Goal: Navigation & Orientation: Understand site structure

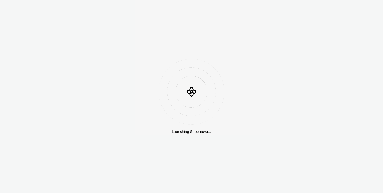
scroll to position [245, 0]
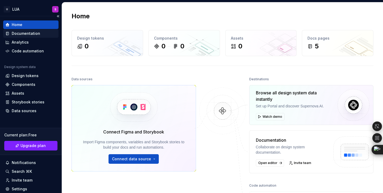
click at [28, 34] on div "Documentation" at bounding box center [26, 33] width 28 height 5
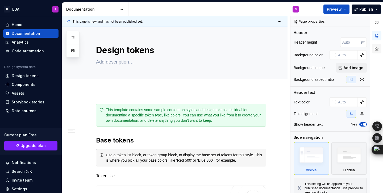
click at [377, 49] on button "button" at bounding box center [377, 49] width 10 height 10
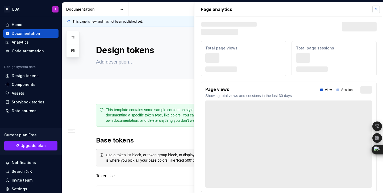
click at [372, 8] on button "button" at bounding box center [375, 9] width 7 height 7
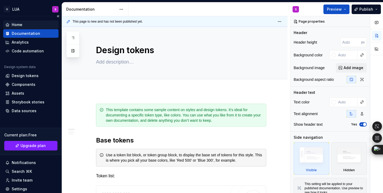
click at [18, 23] on div "Home" at bounding box center [17, 24] width 11 height 5
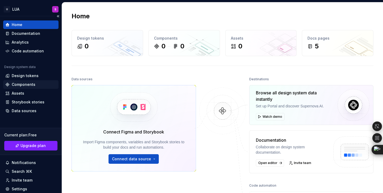
click at [28, 83] on div "Components" at bounding box center [24, 84] width 24 height 5
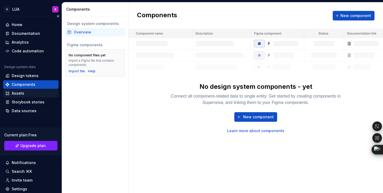
click at [22, 93] on div "Assets" at bounding box center [18, 93] width 13 height 5
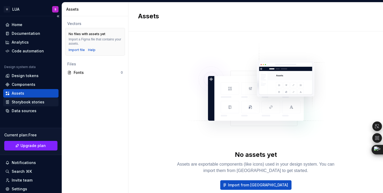
click at [35, 102] on div "Storybook stories" at bounding box center [28, 101] width 33 height 5
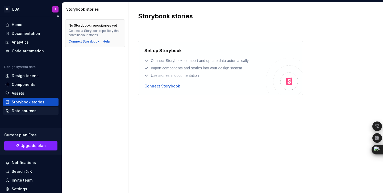
click at [28, 109] on div "Data sources" at bounding box center [24, 110] width 25 height 5
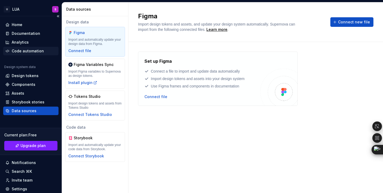
click at [26, 51] on div "Code automation" at bounding box center [28, 50] width 32 height 5
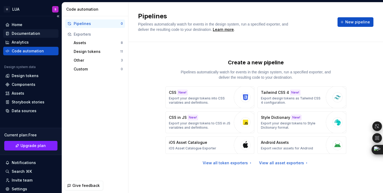
click at [28, 32] on div "Documentation" at bounding box center [26, 33] width 28 height 5
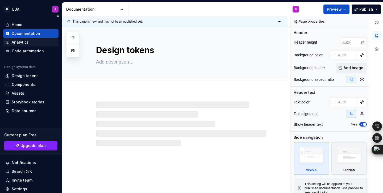
type textarea "*"
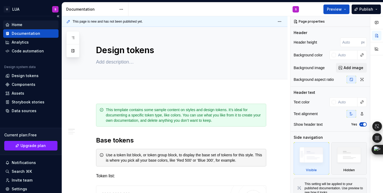
click at [22, 24] on div "Home" at bounding box center [17, 24] width 11 height 5
